Goal: Task Accomplishment & Management: Use online tool/utility

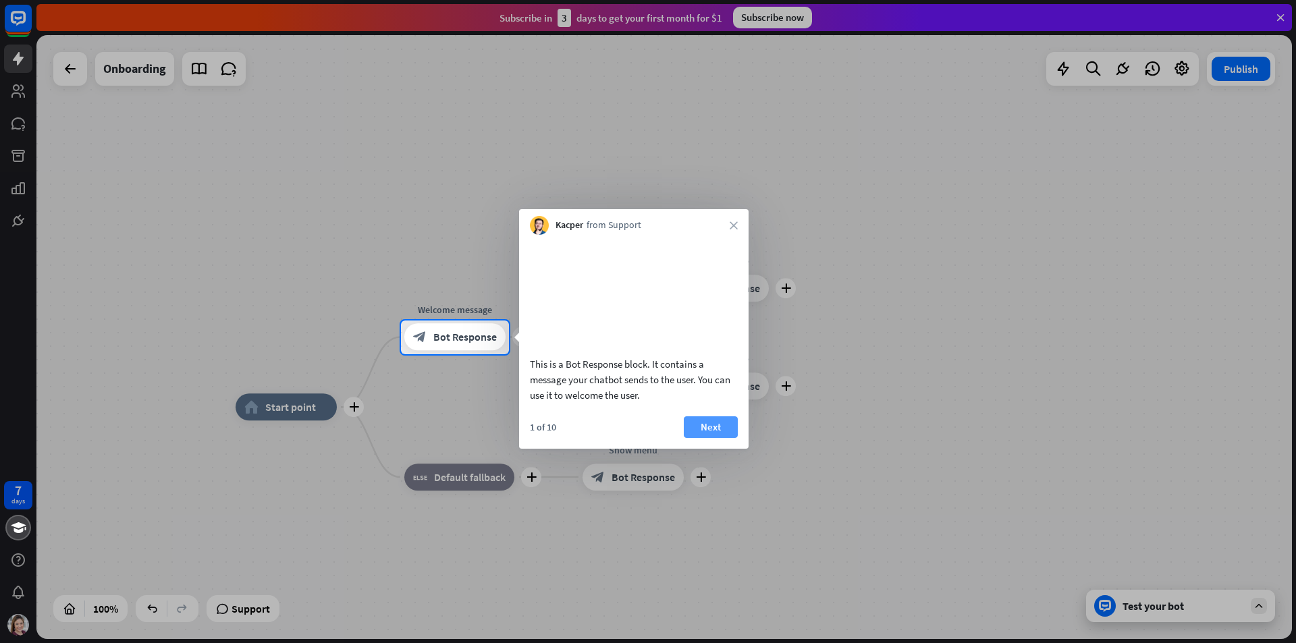
click at [711, 438] on button "Next" at bounding box center [711, 427] width 54 height 22
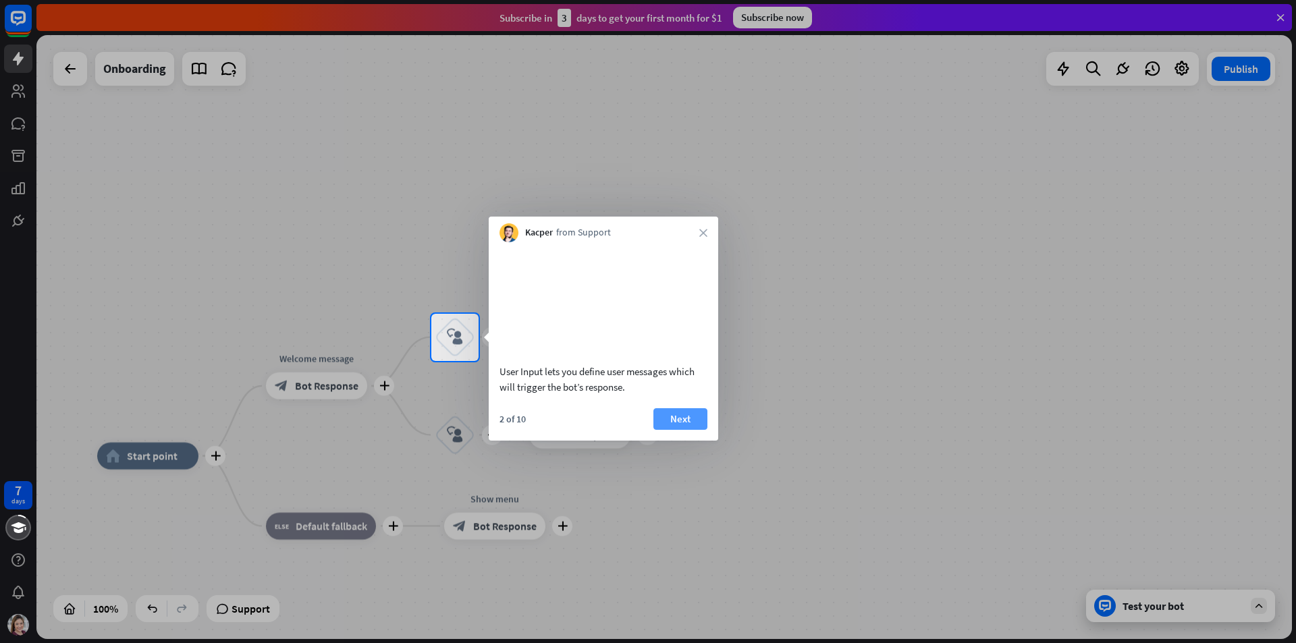
click at [686, 430] on button "Next" at bounding box center [680, 419] width 54 height 22
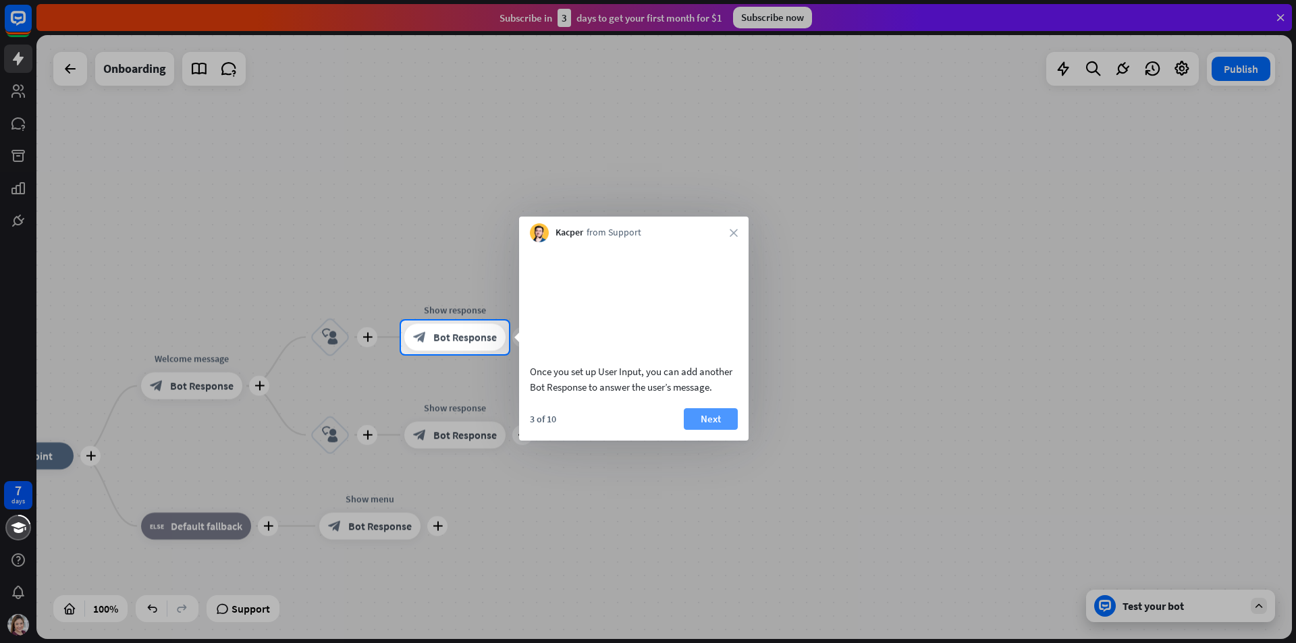
click at [715, 430] on button "Next" at bounding box center [711, 419] width 54 height 22
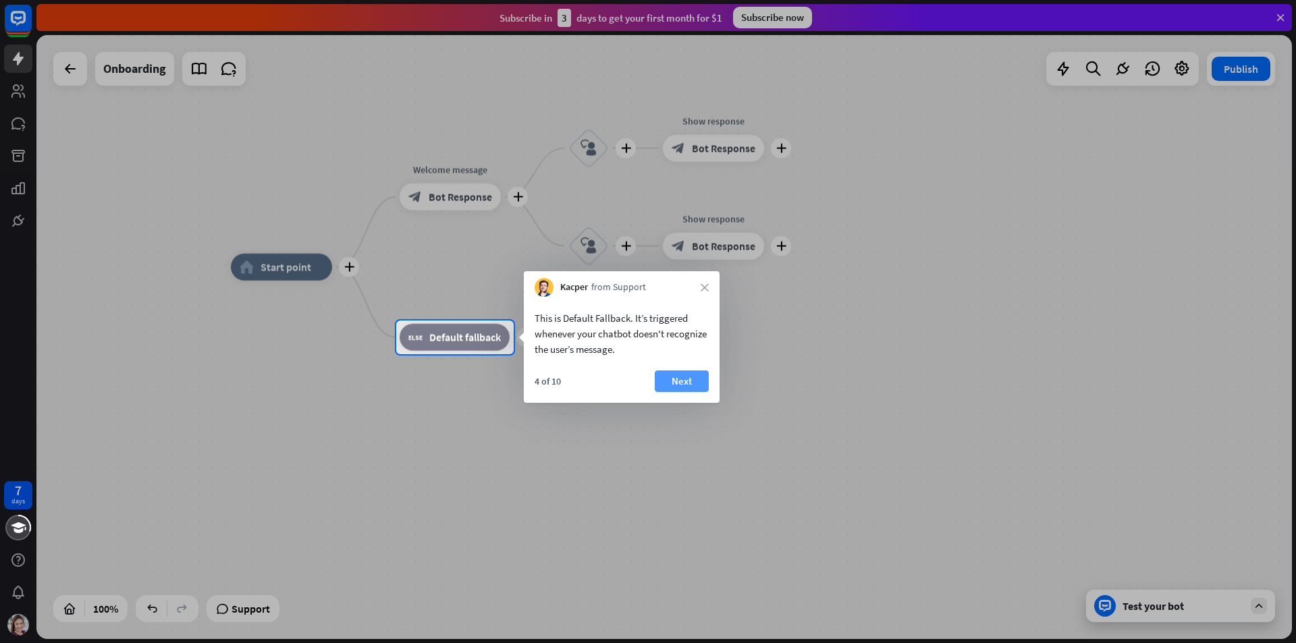
click at [694, 383] on button "Next" at bounding box center [682, 382] width 54 height 22
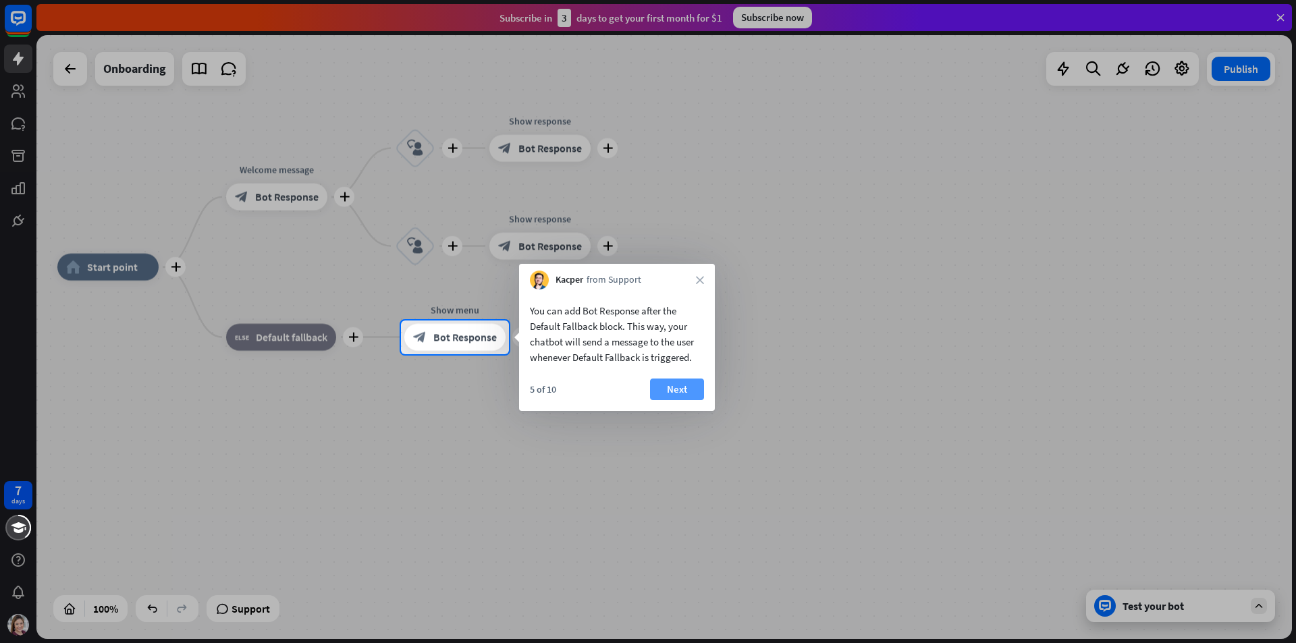
click at [681, 388] on button "Next" at bounding box center [677, 390] width 54 height 22
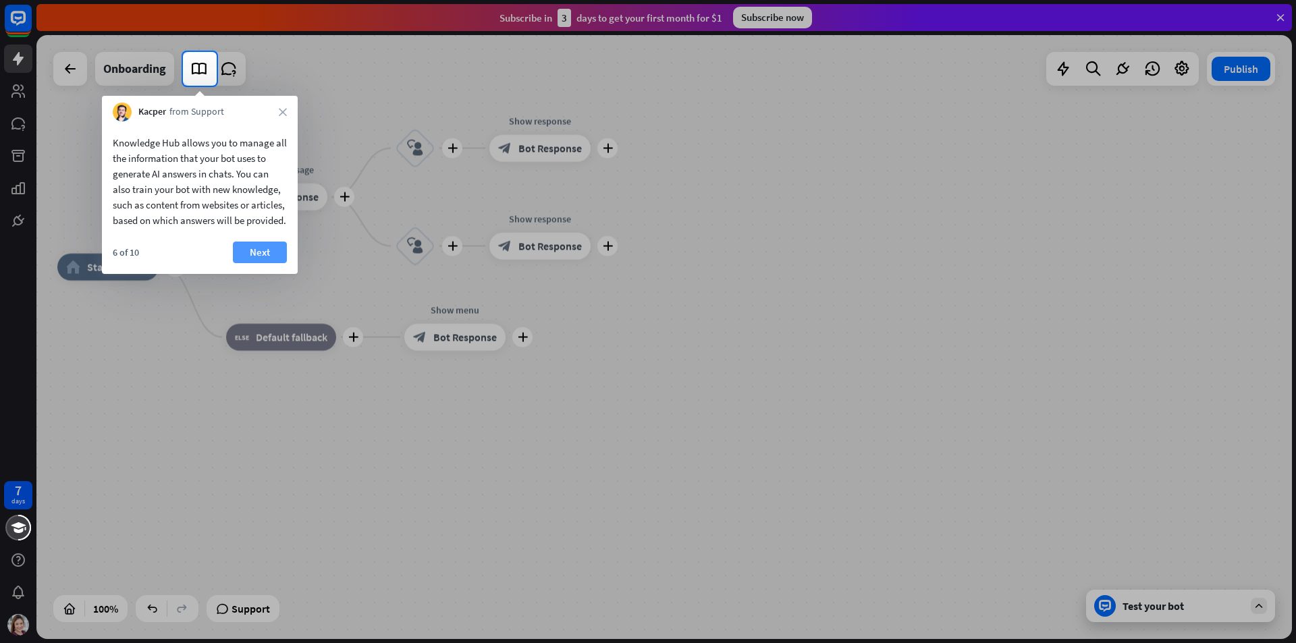
click at [249, 263] on button "Next" at bounding box center [260, 253] width 54 height 22
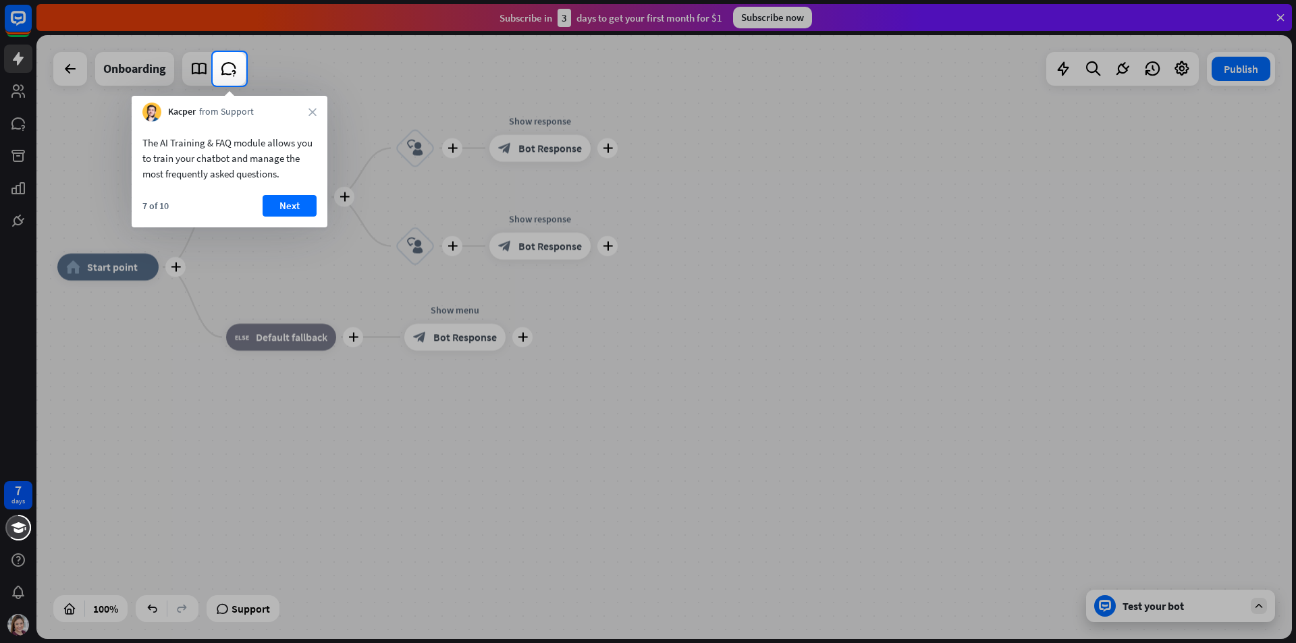
click at [284, 200] on button "Next" at bounding box center [290, 206] width 54 height 22
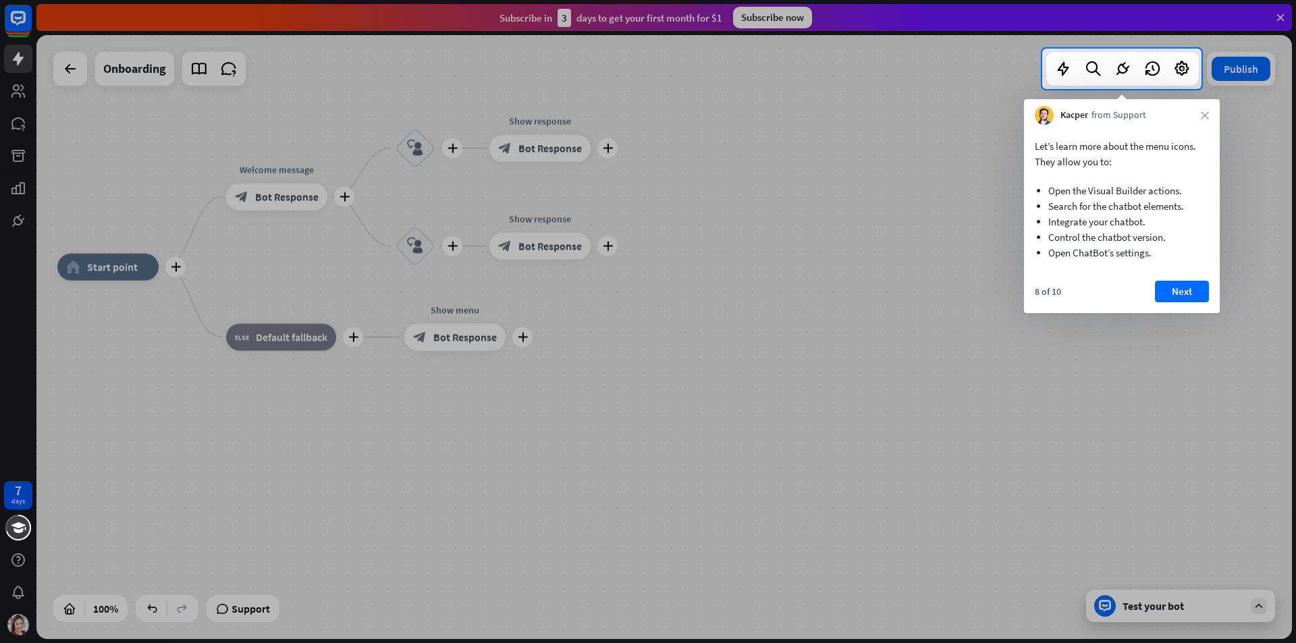
click at [1197, 296] on button "Next" at bounding box center [1182, 292] width 54 height 22
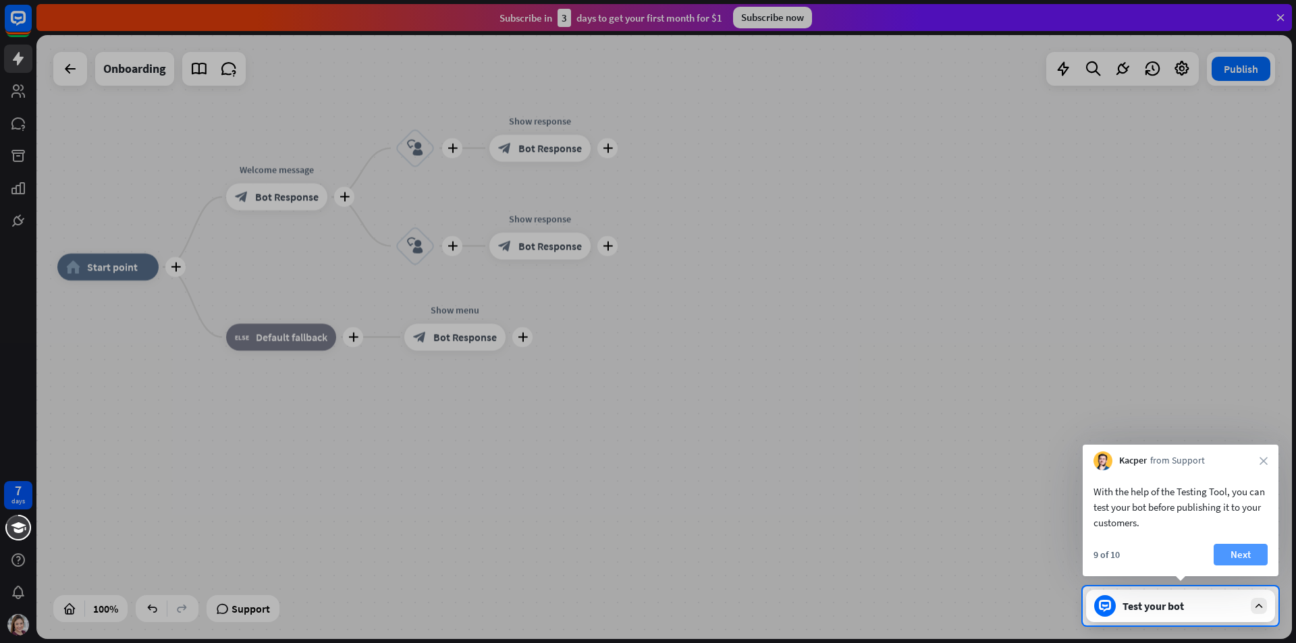
click at [1261, 553] on button "Next" at bounding box center [1240, 555] width 54 height 22
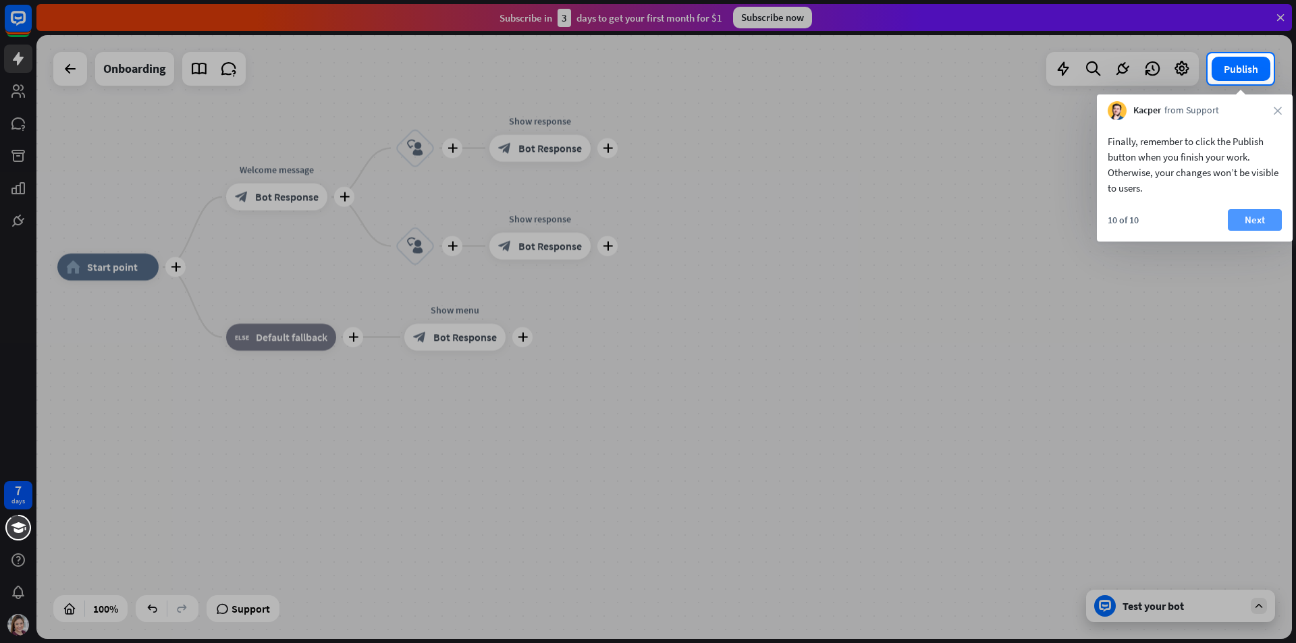
click at [1257, 216] on button "Next" at bounding box center [1255, 220] width 54 height 22
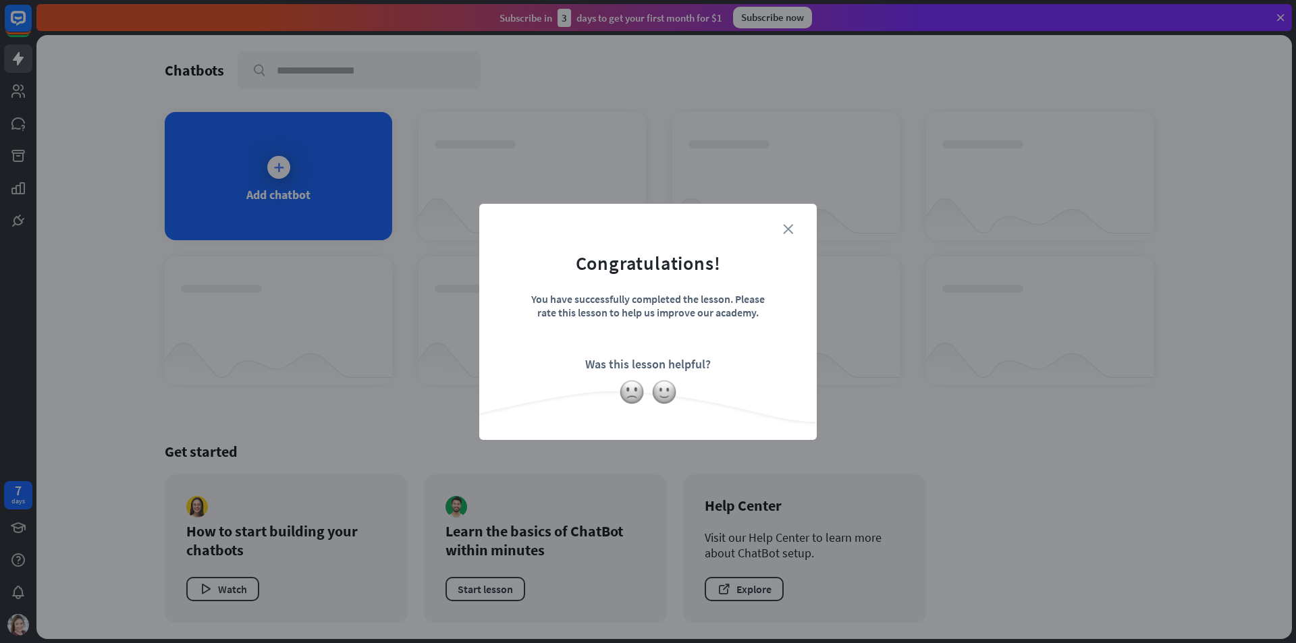
click at [787, 227] on icon "close" at bounding box center [788, 229] width 10 height 10
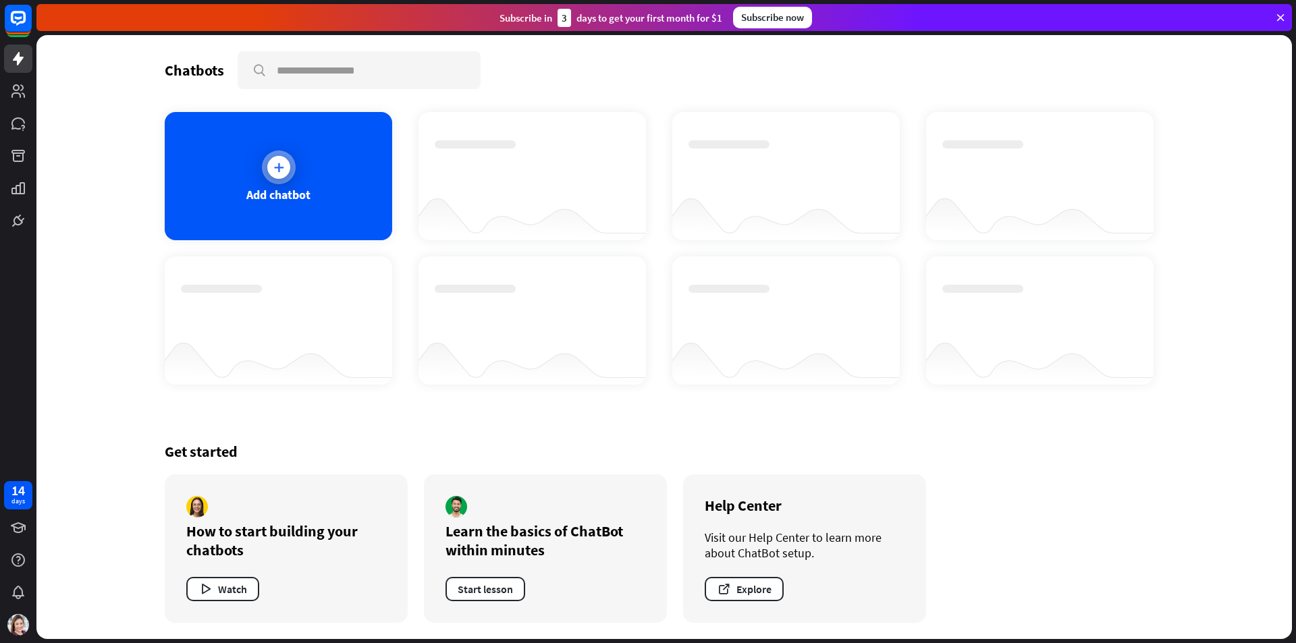
click at [274, 183] on div at bounding box center [279, 167] width 34 height 34
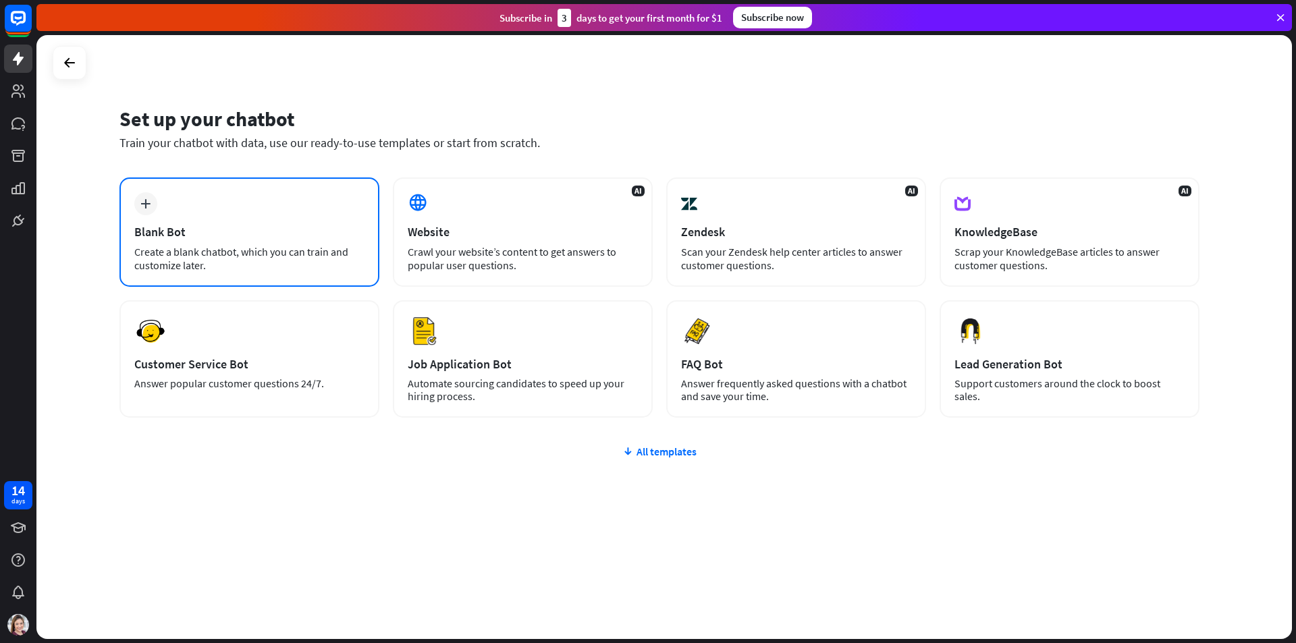
click at [182, 250] on div "Create a blank chatbot, which you can train and customize later." at bounding box center [249, 258] width 230 height 27
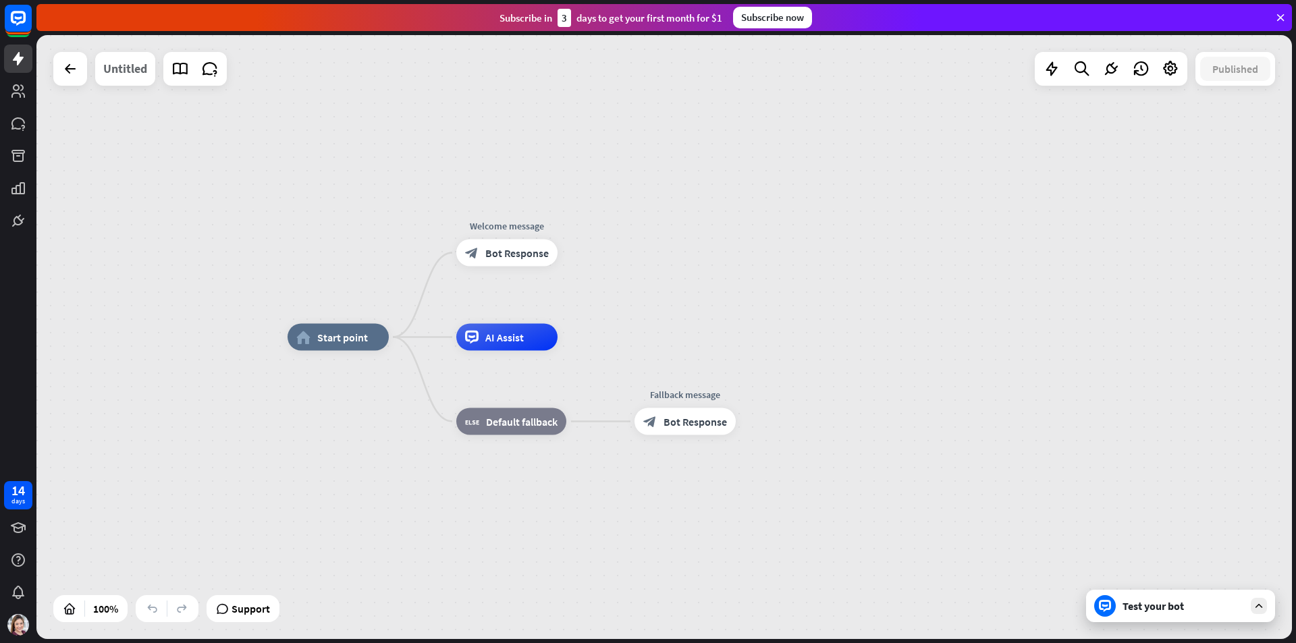
click at [132, 74] on div "Untitled" at bounding box center [125, 69] width 44 height 34
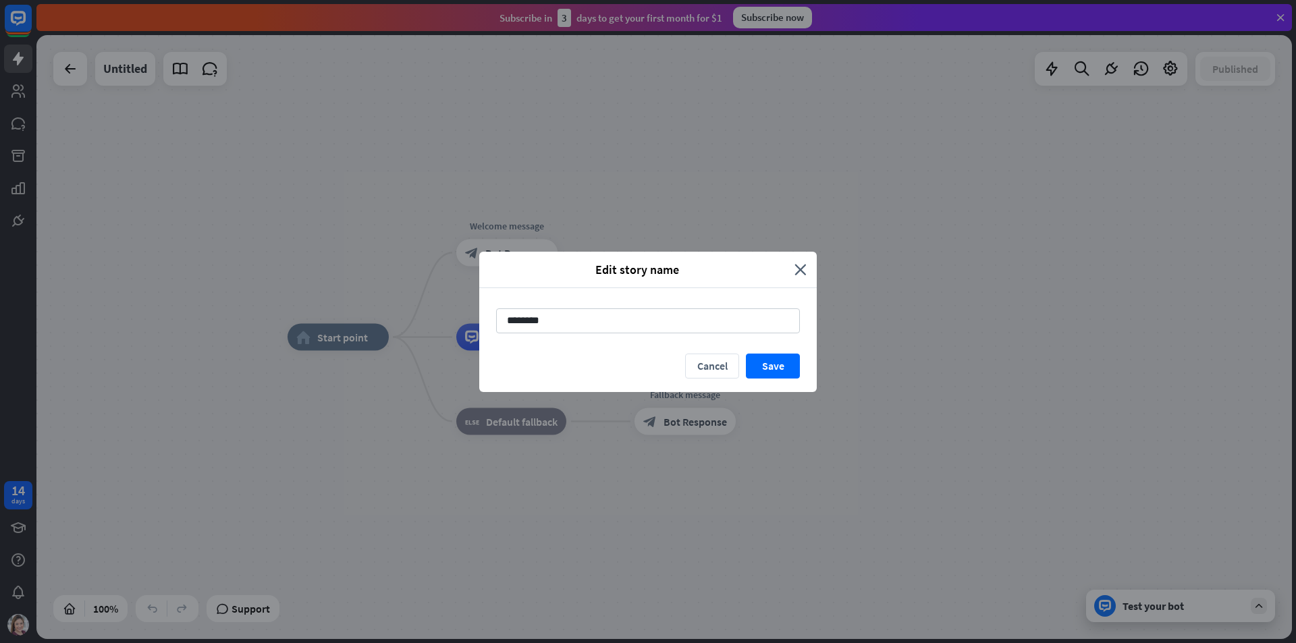
drag, startPoint x: 576, startPoint y: 323, endPoint x: 433, endPoint y: 329, distance: 142.5
click at [433, 329] on div "Edit story name close ******** Cancel Save" at bounding box center [648, 321] width 1296 height 643
type input "******"
click at [780, 364] on button "Save" at bounding box center [773, 366] width 54 height 25
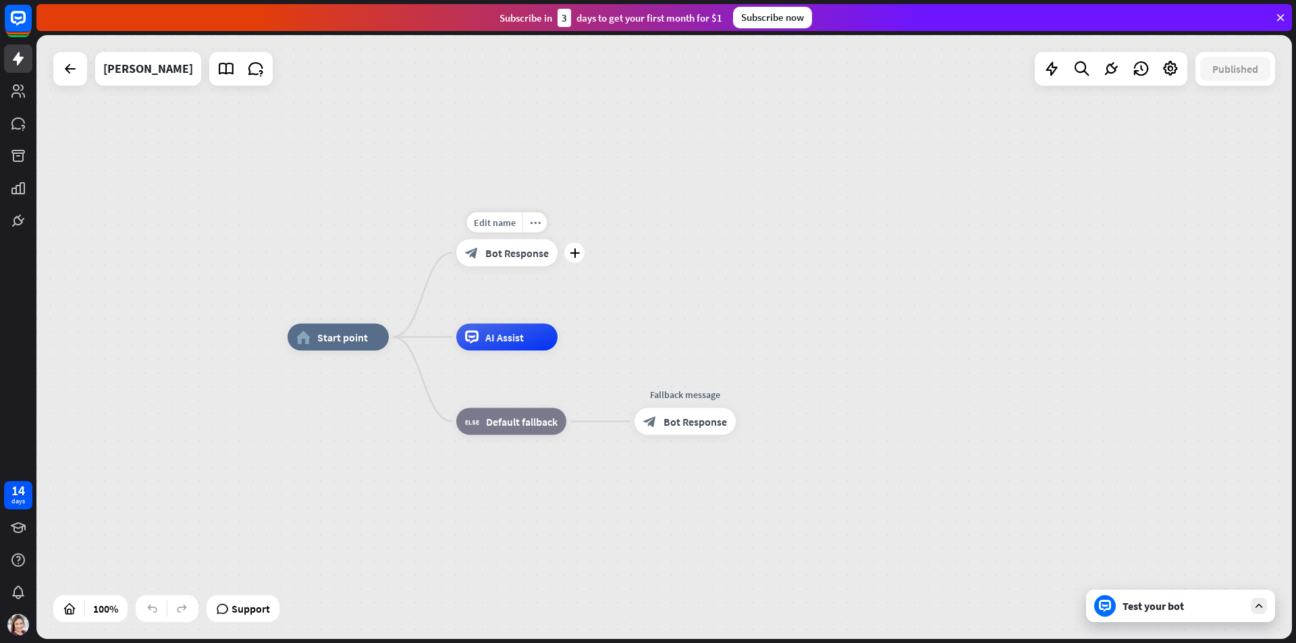
click at [535, 255] on span "Bot Response" at bounding box center [516, 252] width 63 height 13
